Goal: Download file/media

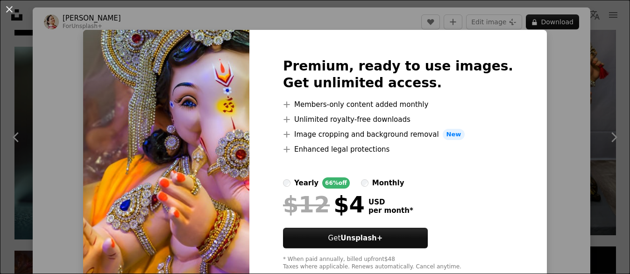
scroll to position [1432, 0]
click at [233, 79] on img at bounding box center [166, 164] width 166 height 269
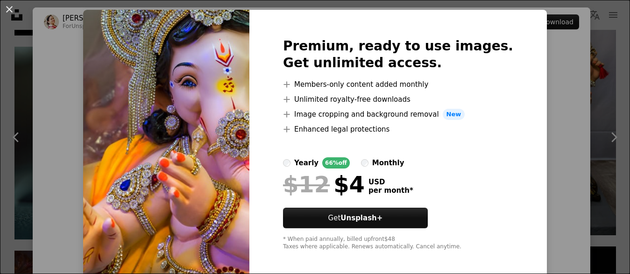
scroll to position [26, 0]
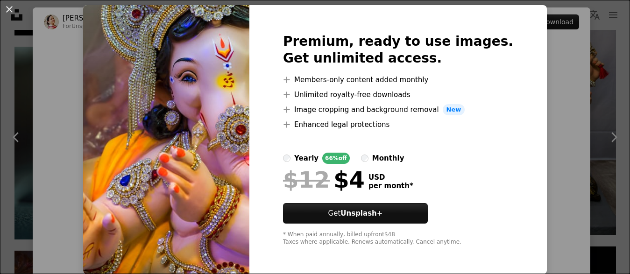
click at [221, 139] on img at bounding box center [166, 139] width 166 height 269
click at [221, 138] on img at bounding box center [166, 139] width 166 height 269
click at [9, 10] on button "An X shape" at bounding box center [9, 9] width 11 height 11
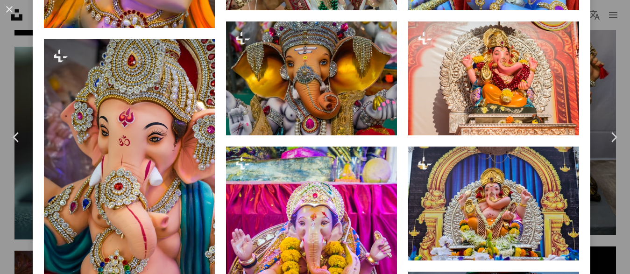
scroll to position [944, 0]
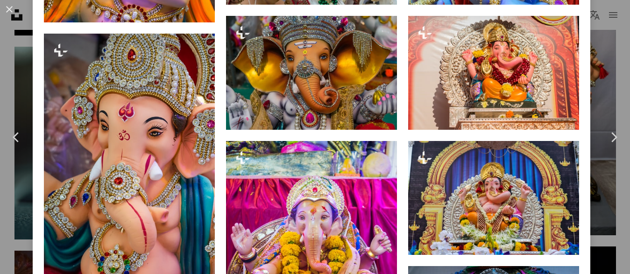
drag, startPoint x: 625, startPoint y: 99, endPoint x: 10, endPoint y: 13, distance: 620.6
click at [625, 90] on div "An X shape Chevron left Chevron right [PERSON_NAME] For Unsplash+ A heart A plu…" at bounding box center [315, 137] width 630 height 274
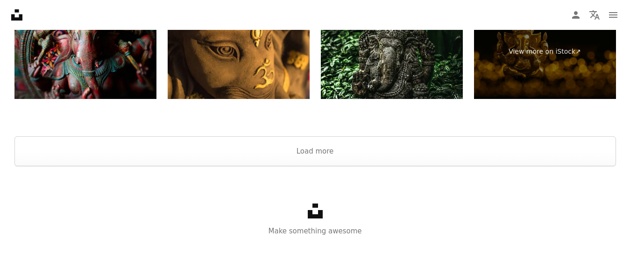
scroll to position [4014, 0]
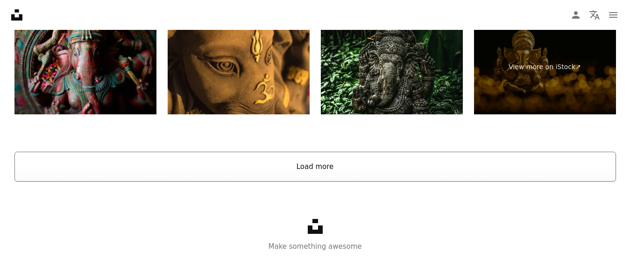
click at [295, 168] on button "Load more" at bounding box center [315, 167] width 602 height 30
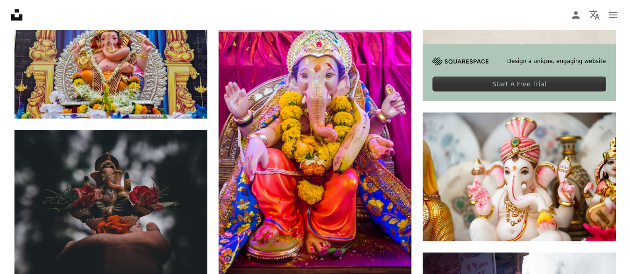
scroll to position [4766, 0]
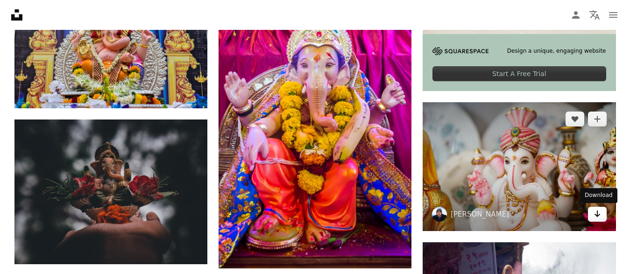
click at [602, 216] on link "Arrow pointing down" at bounding box center [597, 214] width 19 height 15
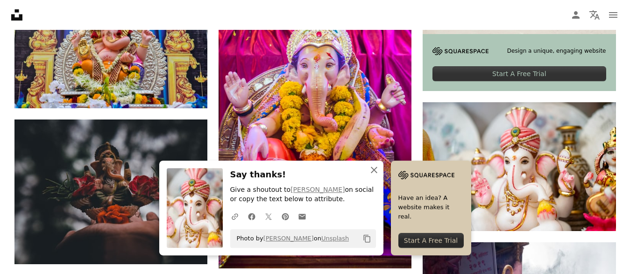
click at [377, 169] on icon "An X shape" at bounding box center [373, 169] width 11 height 11
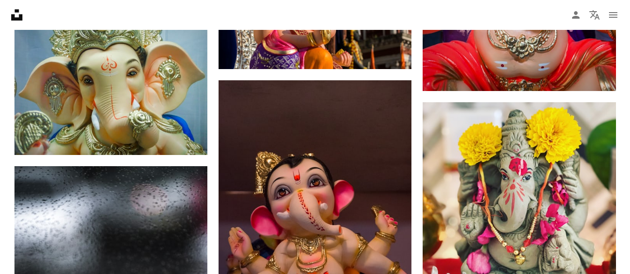
scroll to position [9407, 0]
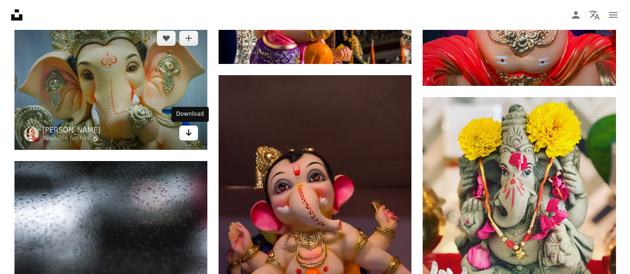
click at [184, 130] on link "Arrow pointing down" at bounding box center [188, 133] width 19 height 15
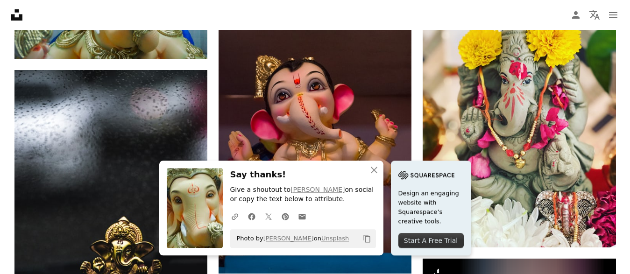
scroll to position [9502, 0]
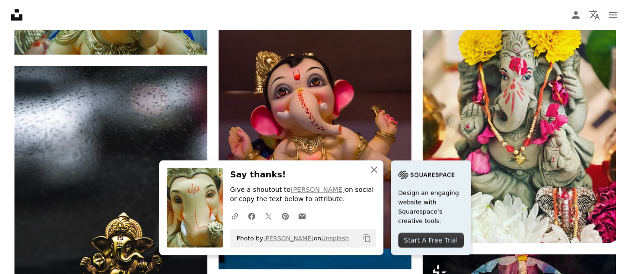
click at [374, 168] on icon "An X shape" at bounding box center [373, 169] width 11 height 11
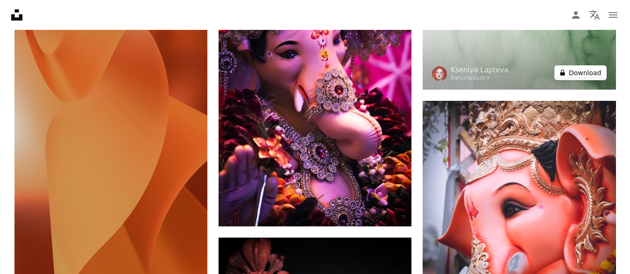
scroll to position [19887, 0]
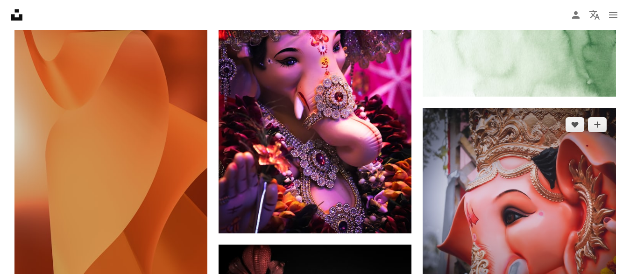
click at [531, 182] on img at bounding box center [519, 204] width 193 height 193
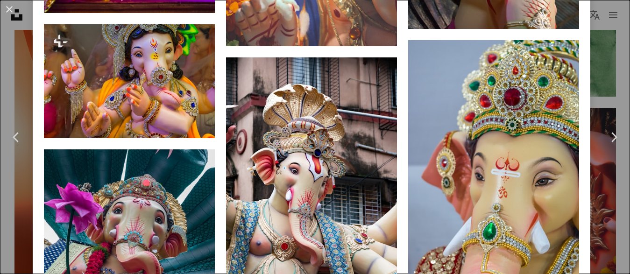
scroll to position [1175, 0]
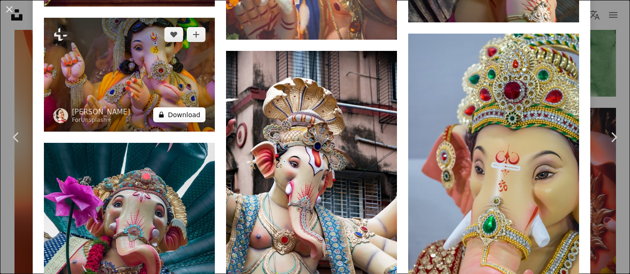
click at [191, 107] on button "A lock Download" at bounding box center [179, 114] width 52 height 15
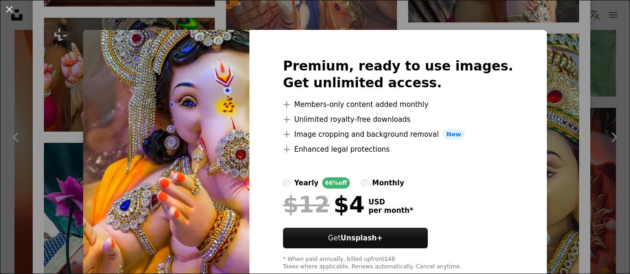
click at [238, 144] on img at bounding box center [166, 164] width 166 height 269
click at [7, 9] on button "An X shape" at bounding box center [9, 9] width 11 height 11
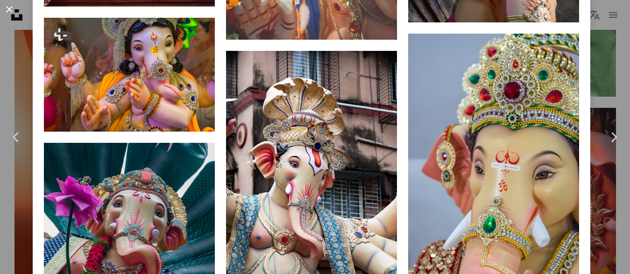
click at [8, 7] on button "An X shape" at bounding box center [9, 9] width 11 height 11
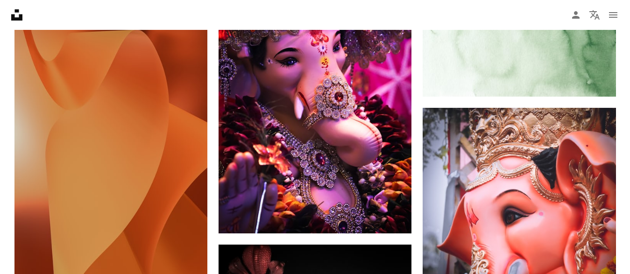
scroll to position [19887, 0]
